Goal: Task Accomplishment & Management: Manage account settings

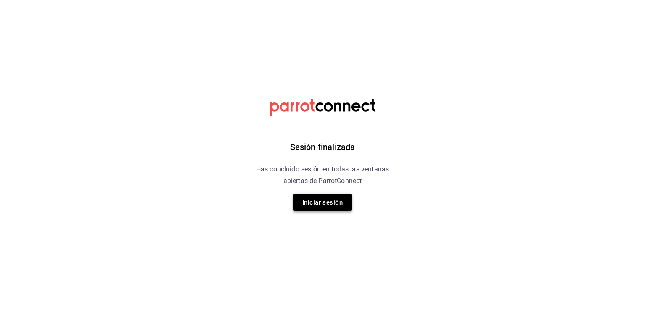
click at [331, 199] on button "Iniciar sesión" at bounding box center [322, 203] width 59 height 18
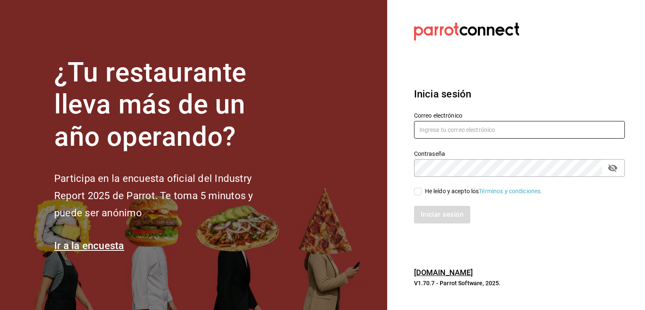
type input "rabernd@hotmail.com"
click at [418, 192] on input "He leído y acepto los Términos y condiciones." at bounding box center [418, 192] width 8 height 8
checkbox input "true"
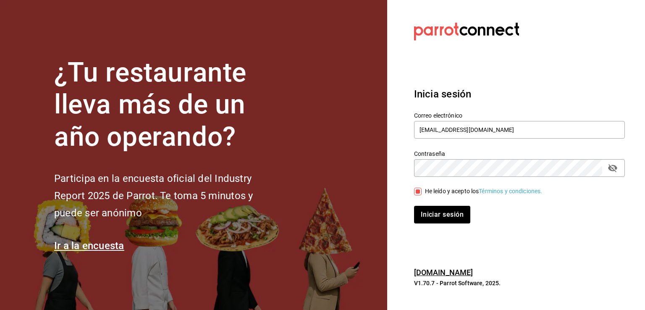
click at [615, 166] on icon "passwordField" at bounding box center [612, 168] width 9 height 8
click at [442, 211] on button "Iniciar sesión" at bounding box center [442, 215] width 57 height 18
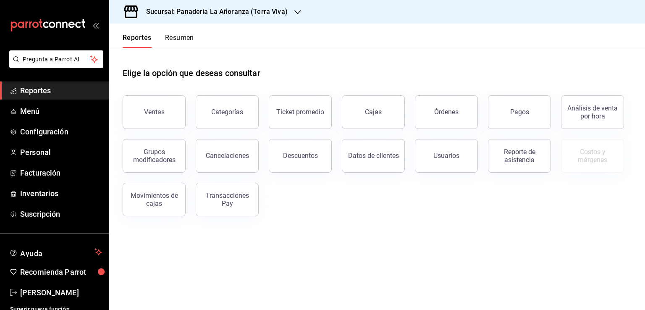
click at [442, 126] on button "Órdenes" at bounding box center [446, 112] width 63 height 34
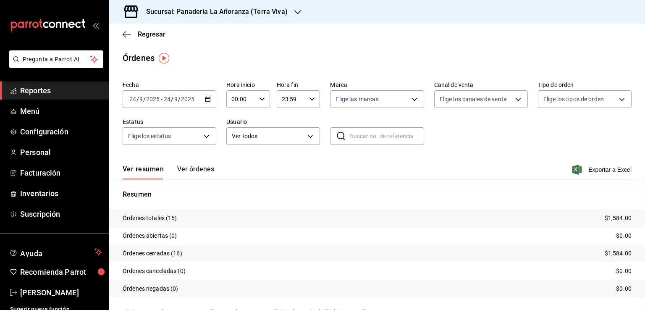
click at [286, 12] on div "Sucursal: Panadería La Añoranza (Terra Viva)" at bounding box center [210, 12] width 189 height 24
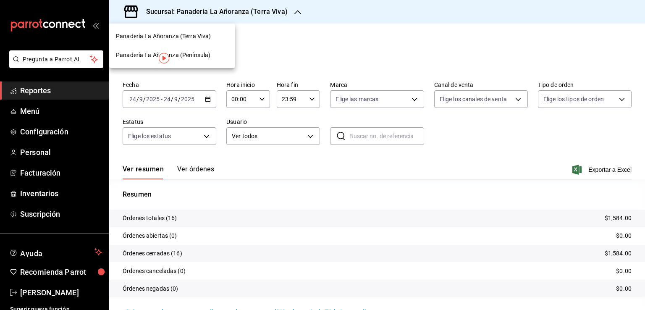
click at [190, 55] on span "Panadería La Añoranza (Península)" at bounding box center [163, 55] width 95 height 9
